Goal: Information Seeking & Learning: Compare options

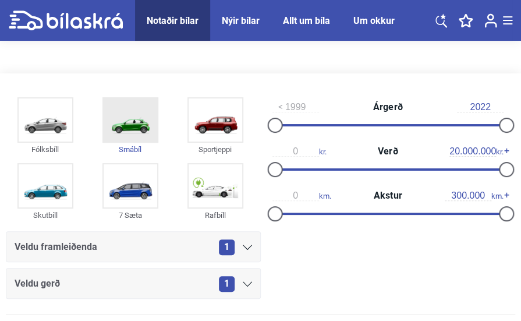
click at [126, 147] on div "Smábíl" at bounding box center [130, 149] width 56 height 13
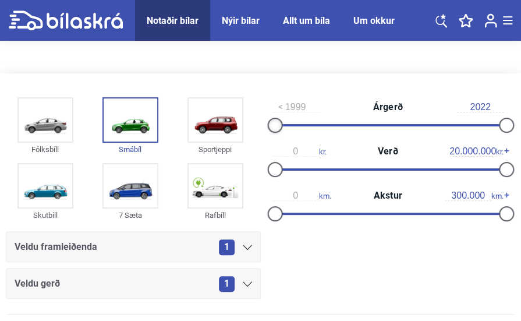
click at [274, 123] on div at bounding box center [274, 125] width 15 height 15
click at [272, 125] on div at bounding box center [274, 125] width 15 height 15
click at [503, 123] on div at bounding box center [505, 125] width 15 height 15
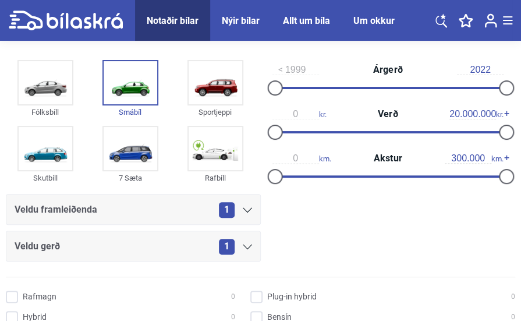
scroll to position [40, 0]
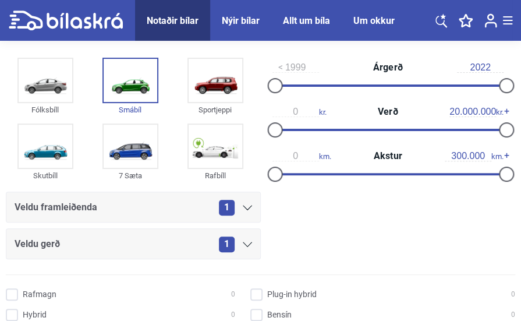
type input "2009"
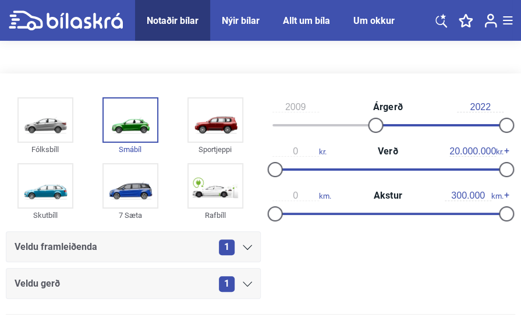
click at [432, 122] on div "2009 Árgerð 2022" at bounding box center [388, 116] width 255 height 44
click at [400, 123] on div "2009 Árgerð 2022" at bounding box center [388, 116] width 255 height 44
click at [412, 123] on div "2009 Árgerð 2022" at bounding box center [388, 116] width 255 height 44
click at [501, 123] on div at bounding box center [505, 125] width 15 height 15
click at [477, 125] on div at bounding box center [388, 125] width 232 height 2
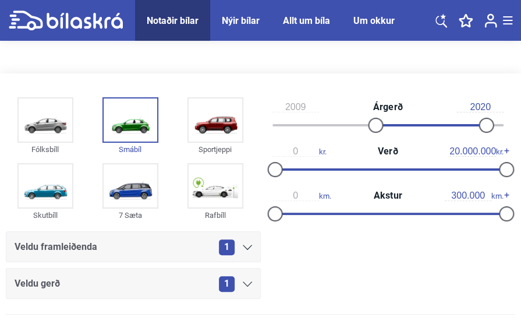
click at [487, 125] on div at bounding box center [388, 125] width 232 height 2
click at [493, 124] on div at bounding box center [485, 125] width 15 height 15
type input "2021"
click at [497, 124] on div at bounding box center [388, 125] width 232 height 2
click at [501, 124] on div at bounding box center [495, 125] width 15 height 15
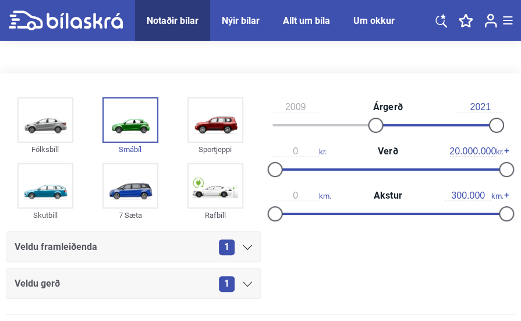
click at [505, 123] on div "2009 Árgerð 2021" at bounding box center [388, 116] width 255 height 44
click at [385, 165] on div "0 kr. Verð 20.000.000 kr." at bounding box center [388, 160] width 255 height 44
click at [274, 168] on div at bounding box center [274, 169] width 15 height 15
drag, startPoint x: 277, startPoint y: 169, endPoint x: 289, endPoint y: 169, distance: 11.6
click at [282, 169] on div at bounding box center [274, 169] width 15 height 15
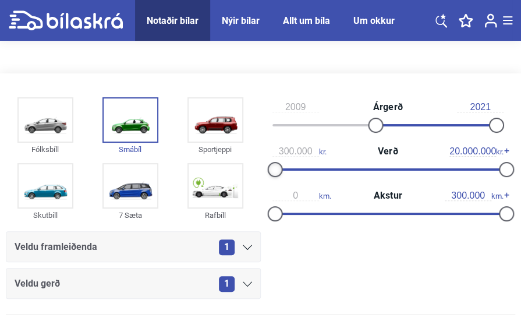
type input "500.000"
click at [324, 167] on div "500.000 kr. Verð 20.000.000 kr." at bounding box center [388, 160] width 255 height 44
click at [337, 167] on div "500.000 kr. Verð 20.000.000 kr." at bounding box center [388, 160] width 255 height 44
click at [356, 165] on div "500.000 kr. Verð 20.000.000 kr." at bounding box center [388, 160] width 255 height 44
click at [395, 168] on div at bounding box center [336, 169] width 117 height 2
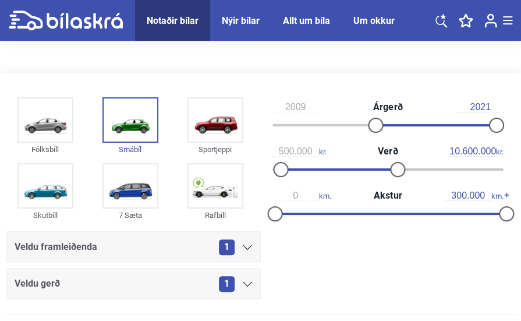
click at [371, 167] on div "500.000 kr. Verð 10.600.000 kr." at bounding box center [388, 160] width 255 height 44
click at [364, 167] on div "500.000 kr. Verð 10.600.000 kr." at bounding box center [388, 160] width 255 height 44
click at [388, 165] on div "500.000 kr. Verð 10.600.000 kr." at bounding box center [388, 160] width 255 height 44
click at [394, 168] on div at bounding box center [397, 169] width 15 height 15
drag, startPoint x: 383, startPoint y: 168, endPoint x: 368, endPoint y: 167, distance: 14.6
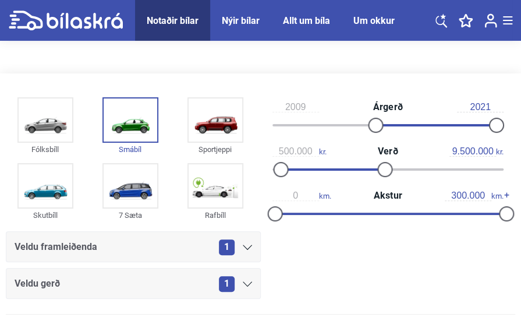
click at [369, 167] on div "500.000 kr. Verð 9.500.000 kr." at bounding box center [388, 160] width 255 height 44
click at [358, 167] on div "500.000 kr. Verð 9.500.000 kr." at bounding box center [388, 160] width 255 height 44
click at [366, 167] on div "500.000 kr. Verð 9.500.000 kr." at bounding box center [388, 160] width 255 height 44
click at [369, 168] on div at bounding box center [388, 169] width 232 height 2
click at [359, 167] on div "500.000 kr. Verð 8.400.000 kr." at bounding box center [388, 160] width 255 height 44
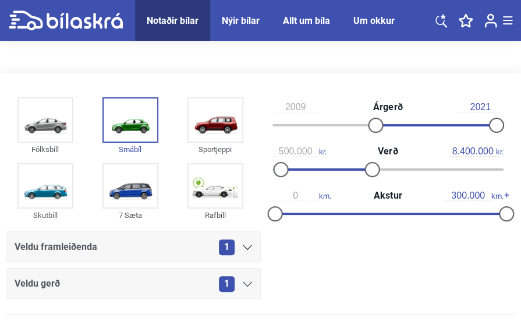
click at [357, 167] on div "500.000 kr. Verð 8.400.000 kr." at bounding box center [388, 160] width 255 height 44
click at [363, 168] on div at bounding box center [388, 169] width 232 height 2
click at [357, 168] on div at bounding box center [388, 169] width 232 height 2
click at [348, 167] on div "500.000 kr. Verð 7.400.000 kr." at bounding box center [388, 160] width 255 height 44
click at [351, 168] on div at bounding box center [388, 169] width 232 height 2
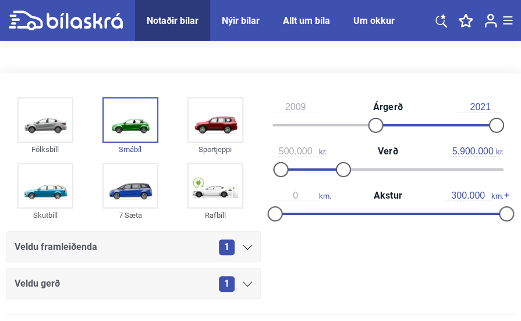
click at [340, 168] on div at bounding box center [388, 169] width 232 height 2
click at [329, 167] on div "500.000 kr. Verð 5.900.000 kr." at bounding box center [388, 160] width 255 height 44
click at [330, 167] on div "500.000 kr. Verð 5.900.000 kr." at bounding box center [388, 160] width 255 height 44
click at [333, 168] on div at bounding box center [388, 169] width 232 height 2
click at [322, 168] on div at bounding box center [388, 169] width 232 height 2
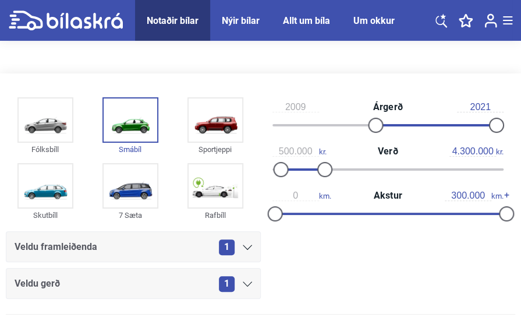
type input "3.400.000"
click at [311, 168] on div at bounding box center [388, 169] width 232 height 2
click at [275, 210] on div at bounding box center [274, 213] width 15 height 15
click at [299, 209] on div "0 km. Akstur 300.000 km." at bounding box center [388, 204] width 255 height 44
click at [311, 209] on div "0 km. Akstur 300.000 km." at bounding box center [388, 204] width 255 height 44
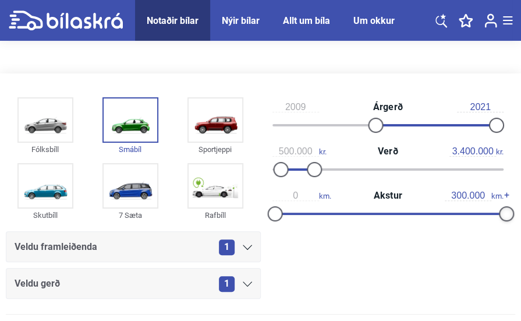
click at [507, 210] on div at bounding box center [505, 213] width 15 height 15
click at [491, 211] on div "0 km. Akstur 300.000 km." at bounding box center [388, 204] width 255 height 44
click at [493, 213] on div at bounding box center [388, 214] width 232 height 2
click at [483, 214] on div at bounding box center [388, 214] width 232 height 2
click at [468, 213] on div at bounding box center [388, 214] width 232 height 2
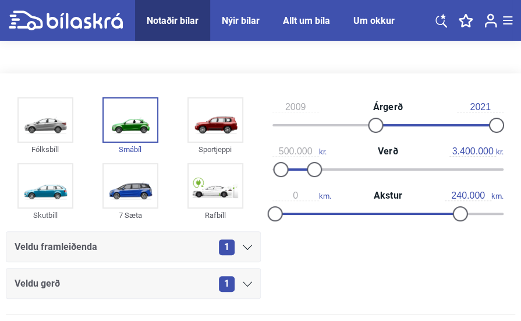
click at [455, 213] on div at bounding box center [388, 214] width 232 height 2
click at [442, 210] on div "0 km. Akstur 240.000 km." at bounding box center [388, 204] width 255 height 44
click at [448, 211] on div "0 km. Akstur 240.000 km." at bounding box center [388, 204] width 255 height 44
click at [452, 213] on div at bounding box center [388, 214] width 232 height 2
click at [445, 211] on div at bounding box center [451, 213] width 15 height 15
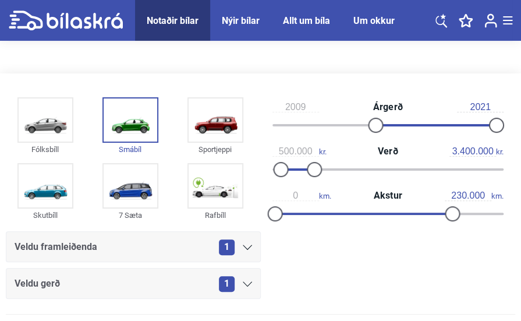
click at [442, 211] on div "0 km. Akstur 230.000 km." at bounding box center [388, 204] width 255 height 44
click at [443, 211] on div "0 km. Akstur 230.000 km." at bounding box center [388, 204] width 255 height 44
drag, startPoint x: 443, startPoint y: 211, endPoint x: 450, endPoint y: 211, distance: 7.0
click at [448, 211] on div "0 km. Akstur 230.000 km." at bounding box center [388, 204] width 255 height 44
type input "20.000"
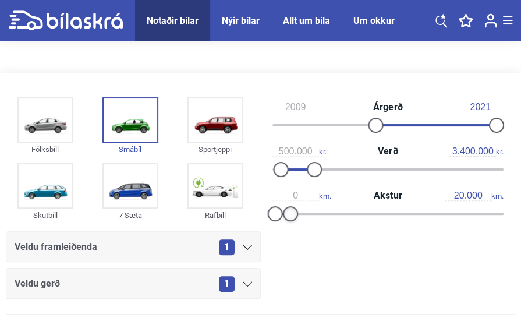
drag, startPoint x: 447, startPoint y: 211, endPoint x: 285, endPoint y: 208, distance: 161.9
click at [286, 209] on div at bounding box center [289, 213] width 15 height 15
type input "2020"
drag, startPoint x: 380, startPoint y: 124, endPoint x: 502, endPoint y: 126, distance: 122.3
click at [502, 124] on div at bounding box center [388, 125] width 232 height 2
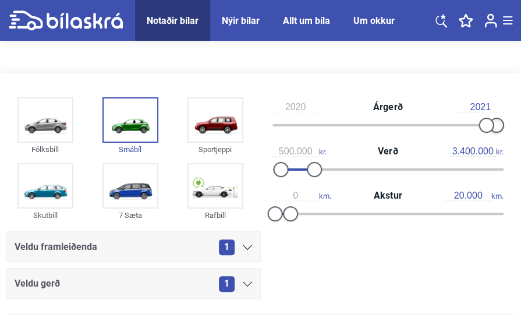
click at [502, 123] on div at bounding box center [495, 125] width 15 height 15
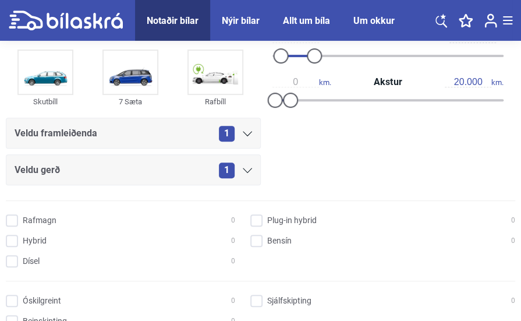
scroll to position [116, 0]
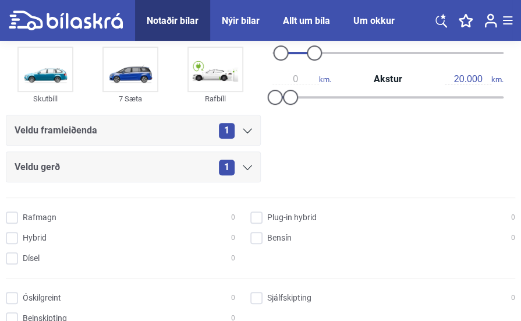
click at [246, 166] on icon at bounding box center [247, 167] width 9 height 5
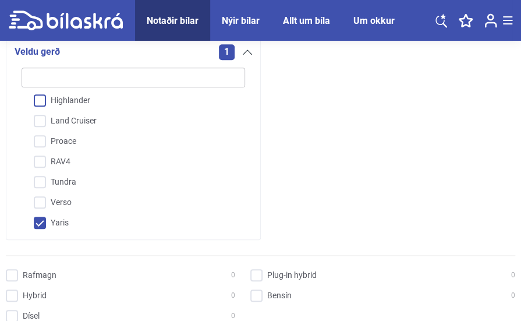
scroll to position [233, 0]
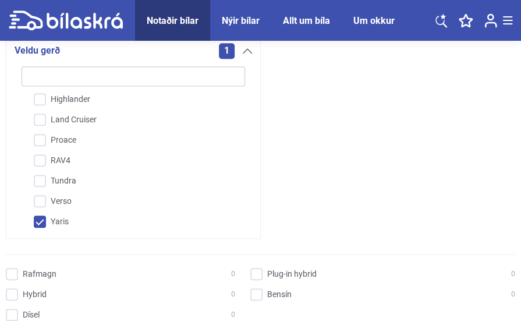
click at [44, 219] on input "Yaris" at bounding box center [125, 222] width 225 height 20
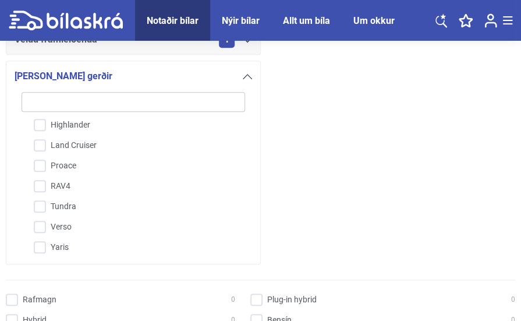
scroll to position [233, 0]
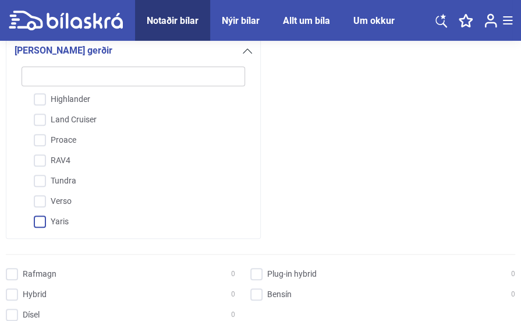
click at [38, 220] on input "Yaris" at bounding box center [125, 222] width 225 height 20
checkbox input "true"
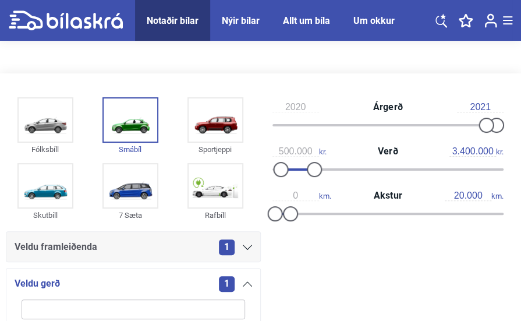
scroll to position [58, 0]
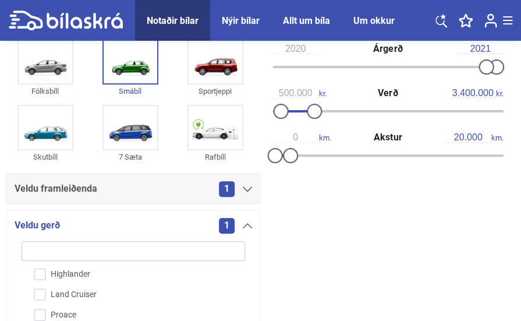
click at [245, 187] on icon at bounding box center [247, 188] width 9 height 5
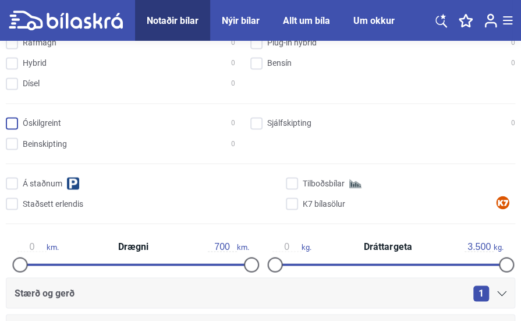
scroll to position [640, 0]
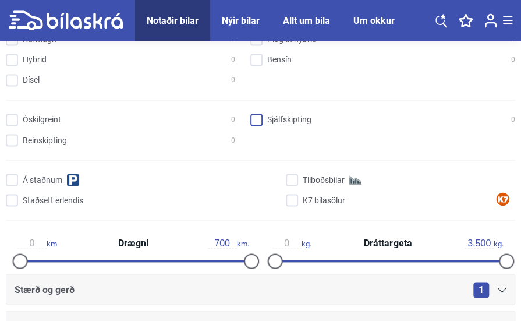
click at [254, 118] on input "Sjálfskipting 0" at bounding box center [384, 120] width 265 height 12
checkbox input "true"
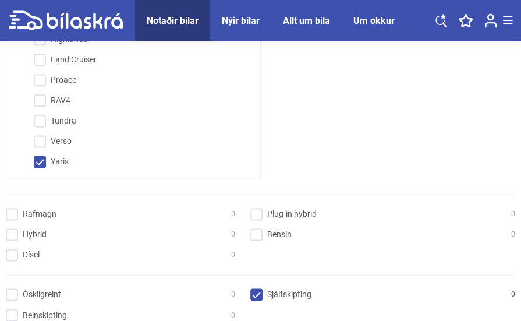
scroll to position [582, 0]
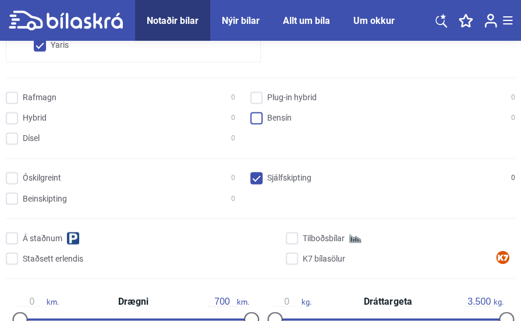
click at [254, 118] on input "Bensín 0" at bounding box center [384, 118] width 265 height 12
checkbox input "true"
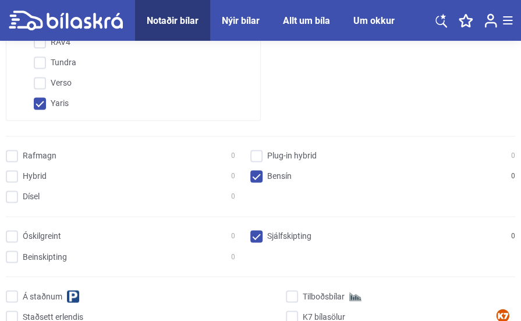
scroll to position [640, 0]
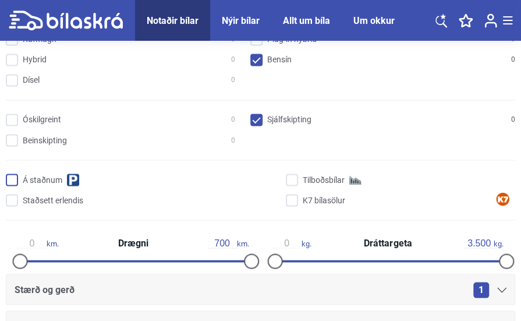
click at [13, 176] on input "Á staðnum" at bounding box center [140, 180] width 265 height 12
checkbox input "true"
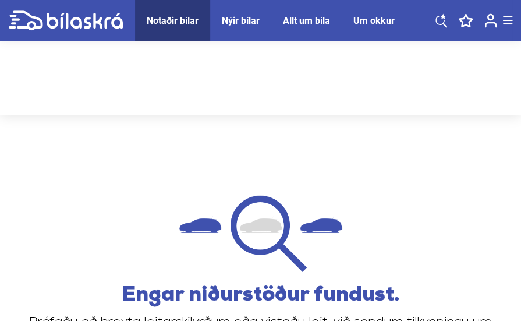
scroll to position [1223, 0]
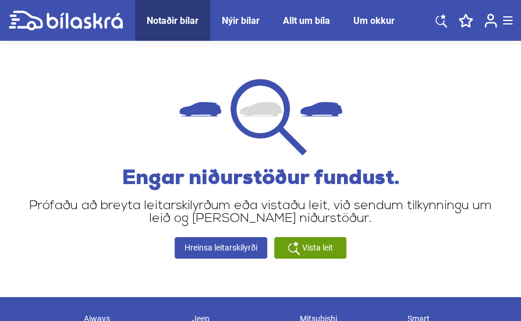
click at [250, 245] on link "Hreinsa leitarskilyrði" at bounding box center [221, 248] width 93 height 22
type input "1999"
type input "2022"
type input "0"
type input "20.000.000"
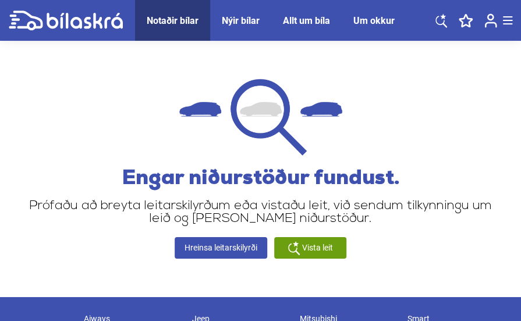
type input "300.000"
checkbox input "false"
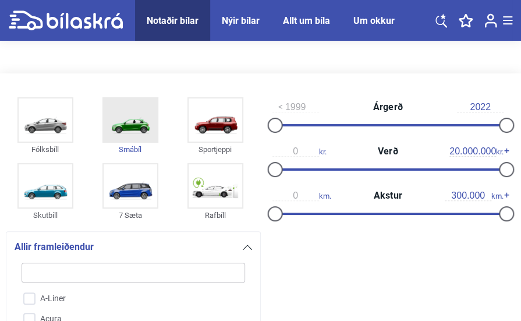
click at [131, 123] on img at bounding box center [131, 119] width 54 height 43
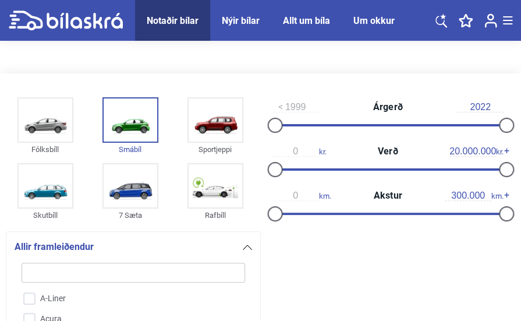
click at [154, 18] on div "Notaðir bílar" at bounding box center [173, 20] width 52 height 11
